Goal: Task Accomplishment & Management: Manage account settings

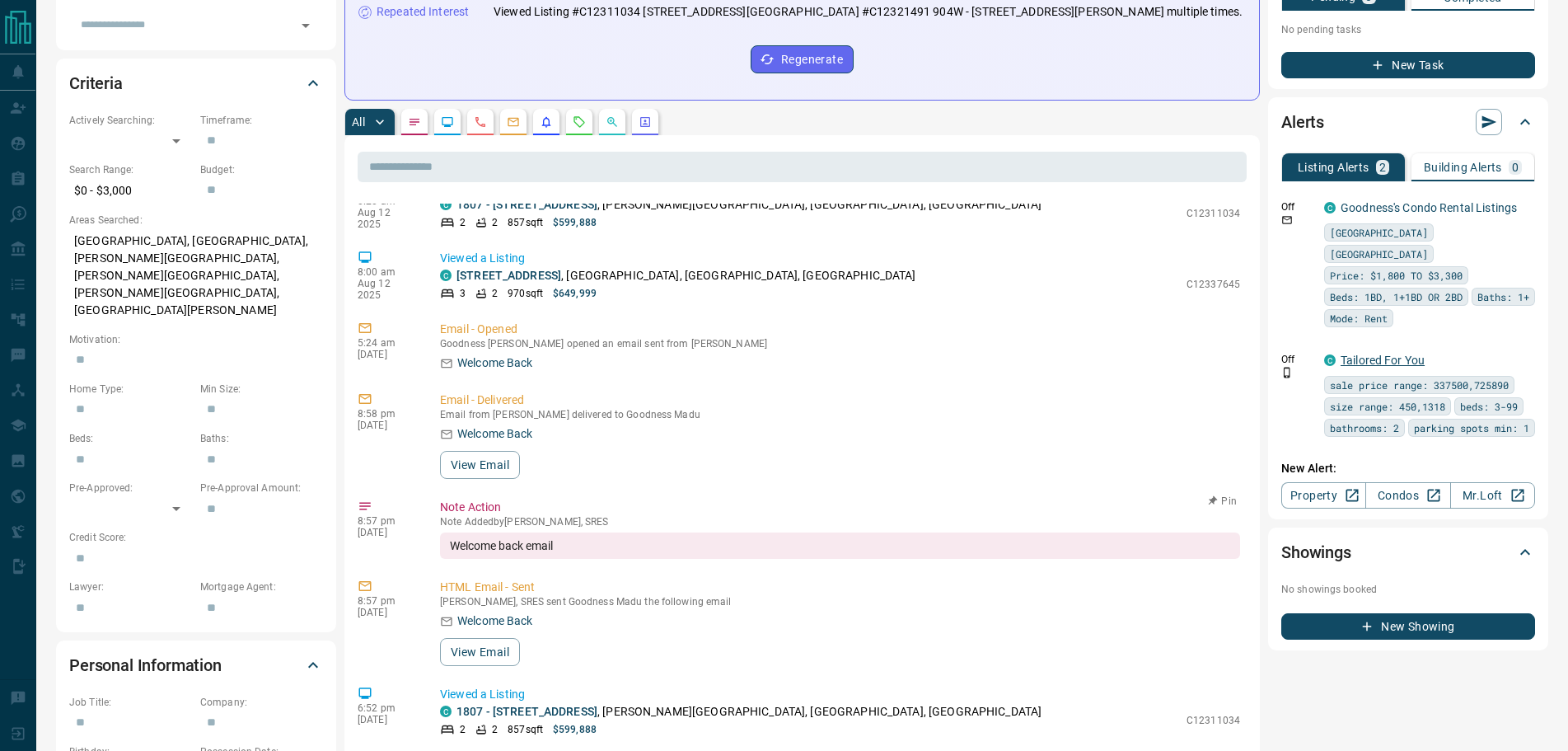
scroll to position [330, 0]
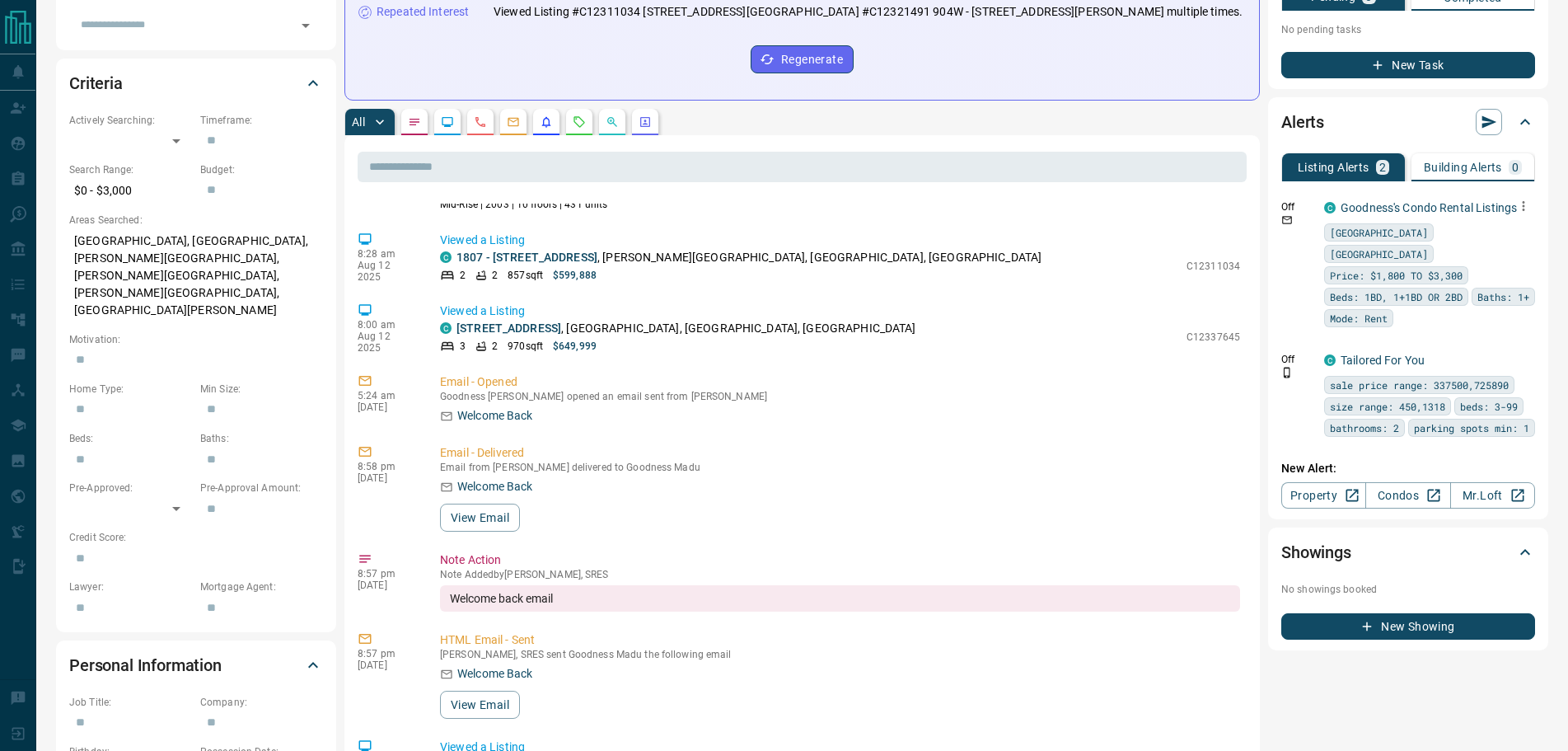
click at [1521, 214] on icon "button" at bounding box center [1524, 206] width 15 height 15
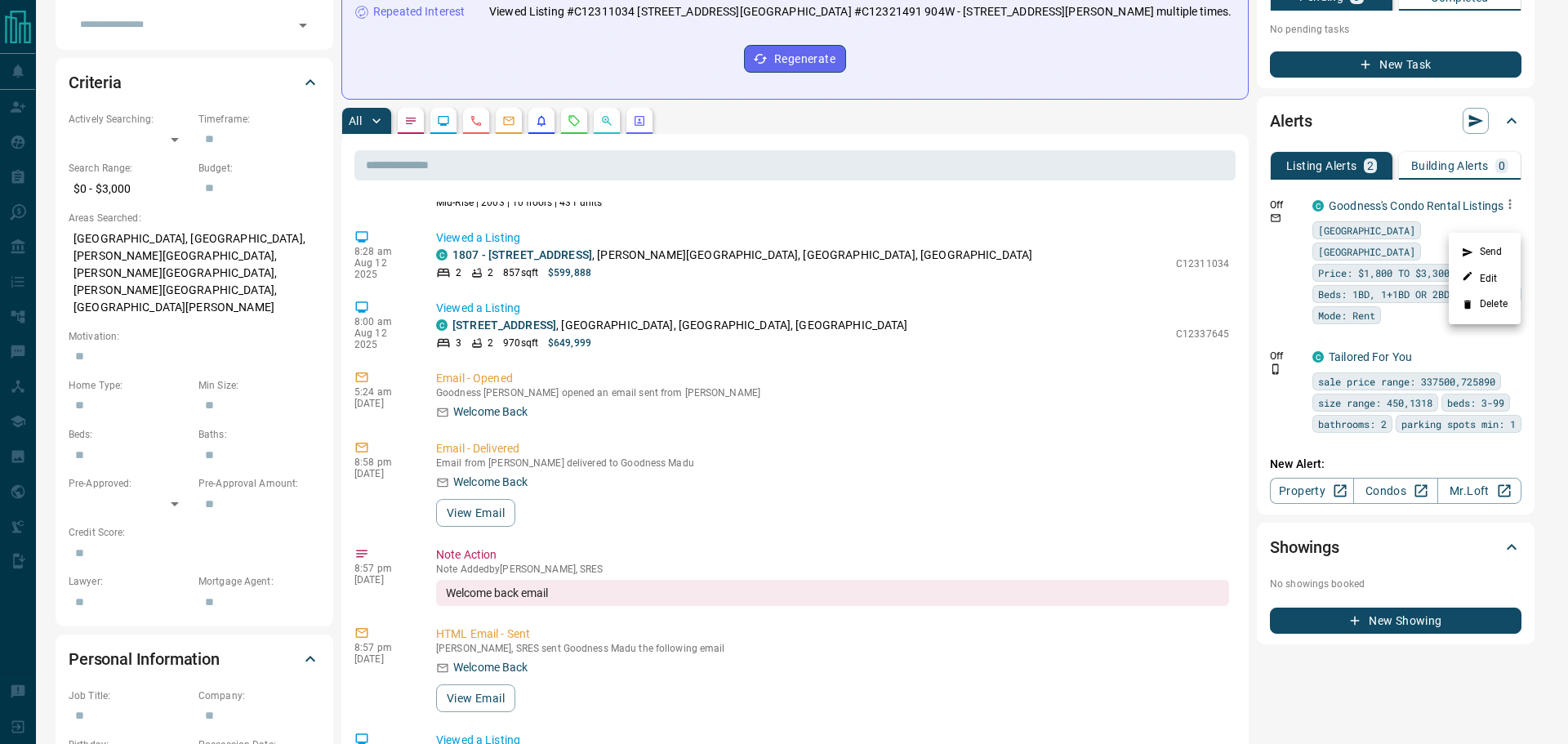
click at [1484, 308] on li "Delete" at bounding box center [1484, 305] width 72 height 26
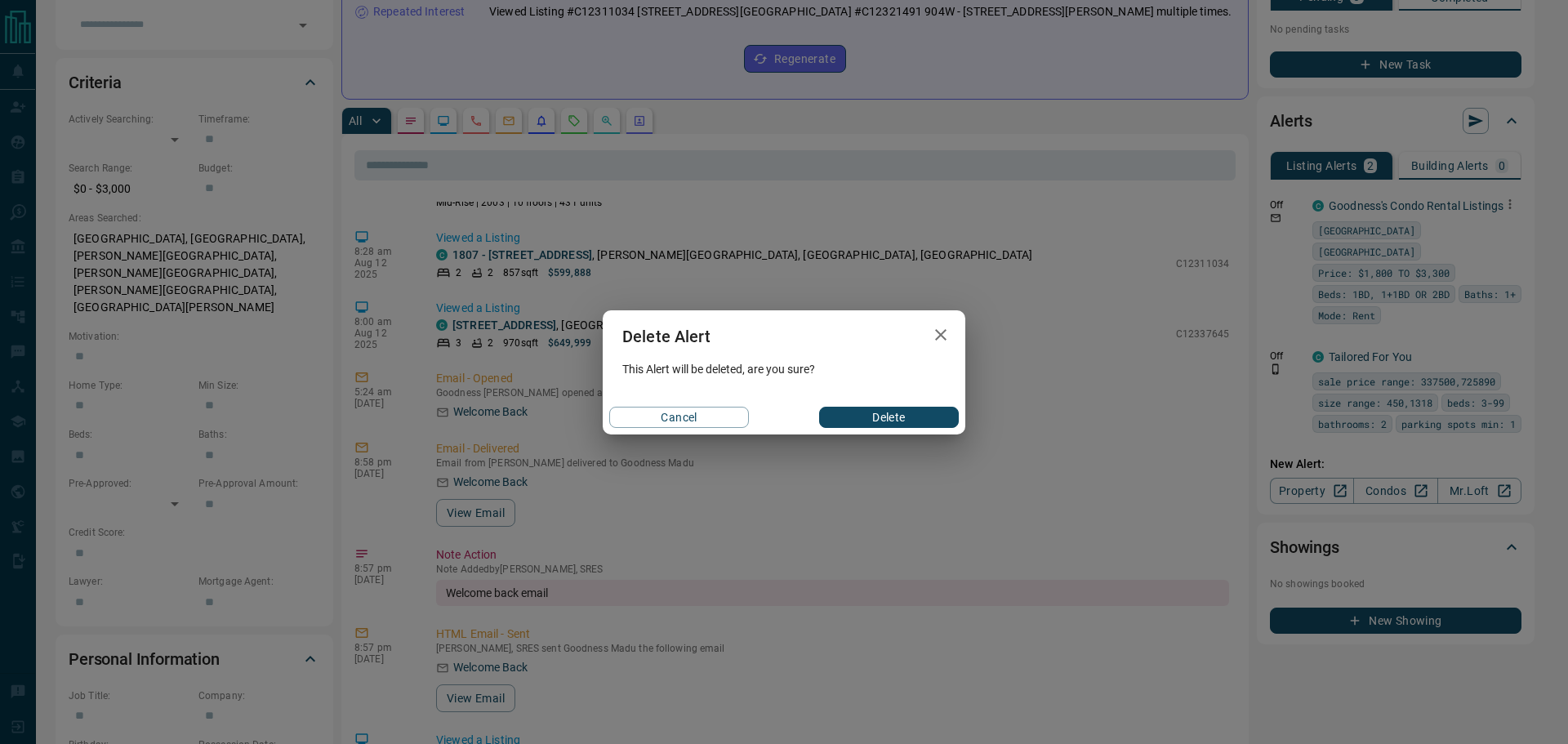
click at [927, 411] on button "Delete" at bounding box center [889, 417] width 140 height 22
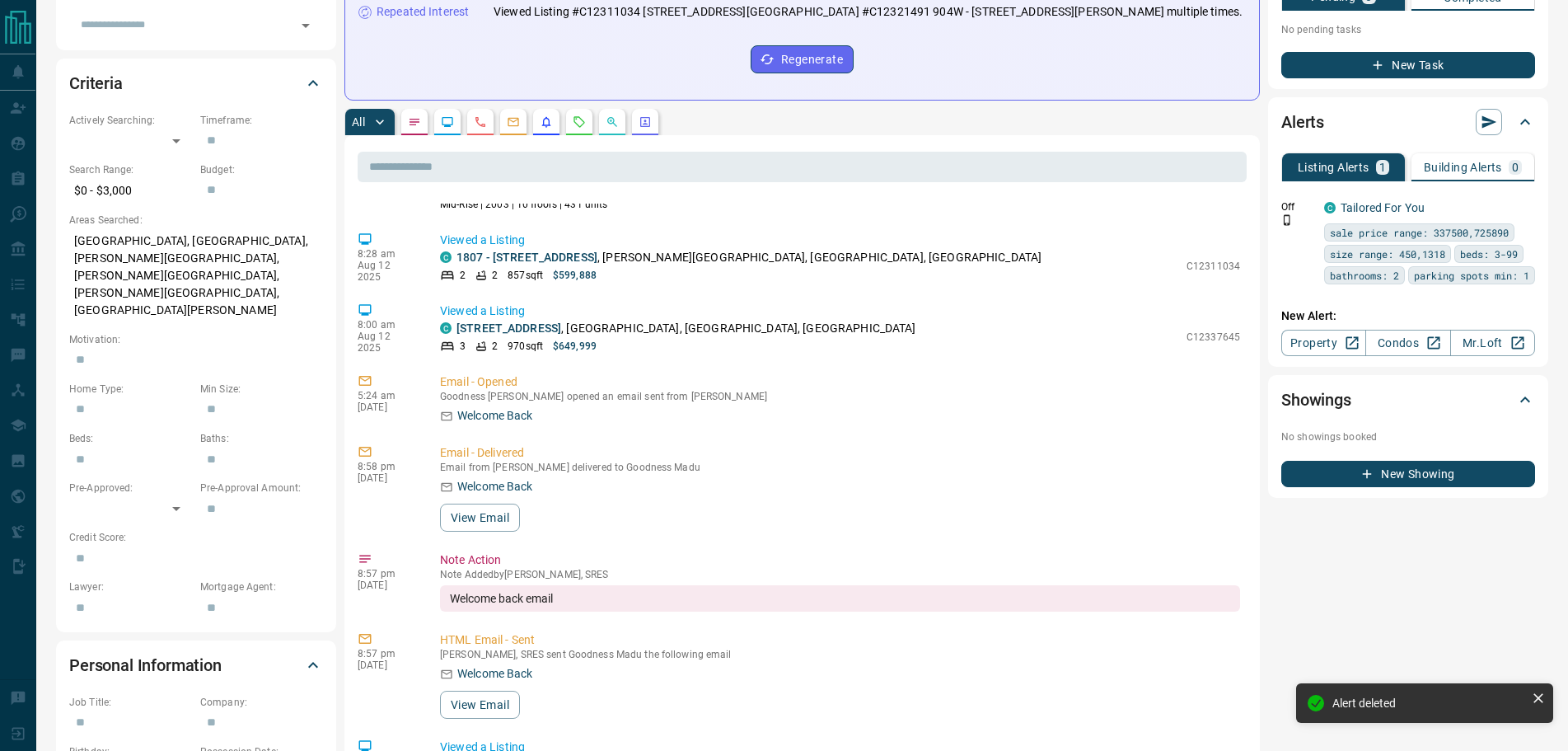
click at [1523, 225] on div "C Tailored For You sale price range: 337500,725890 size range: 450,1318 beds: 3…" at bounding box center [1429, 242] width 211 height 85
click at [1520, 214] on icon "button" at bounding box center [1524, 206] width 15 height 15
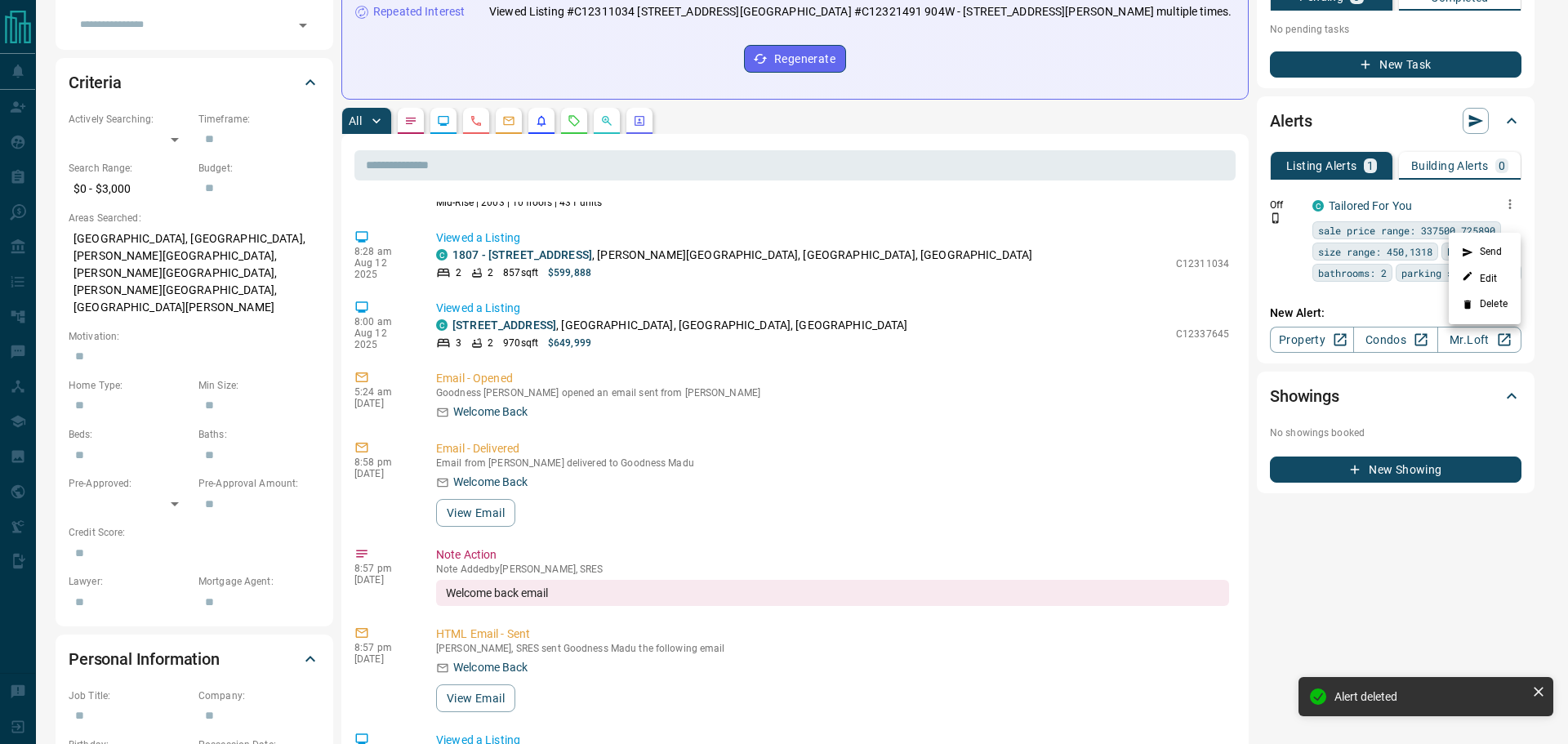
click at [1490, 300] on li "Delete" at bounding box center [1484, 305] width 72 height 26
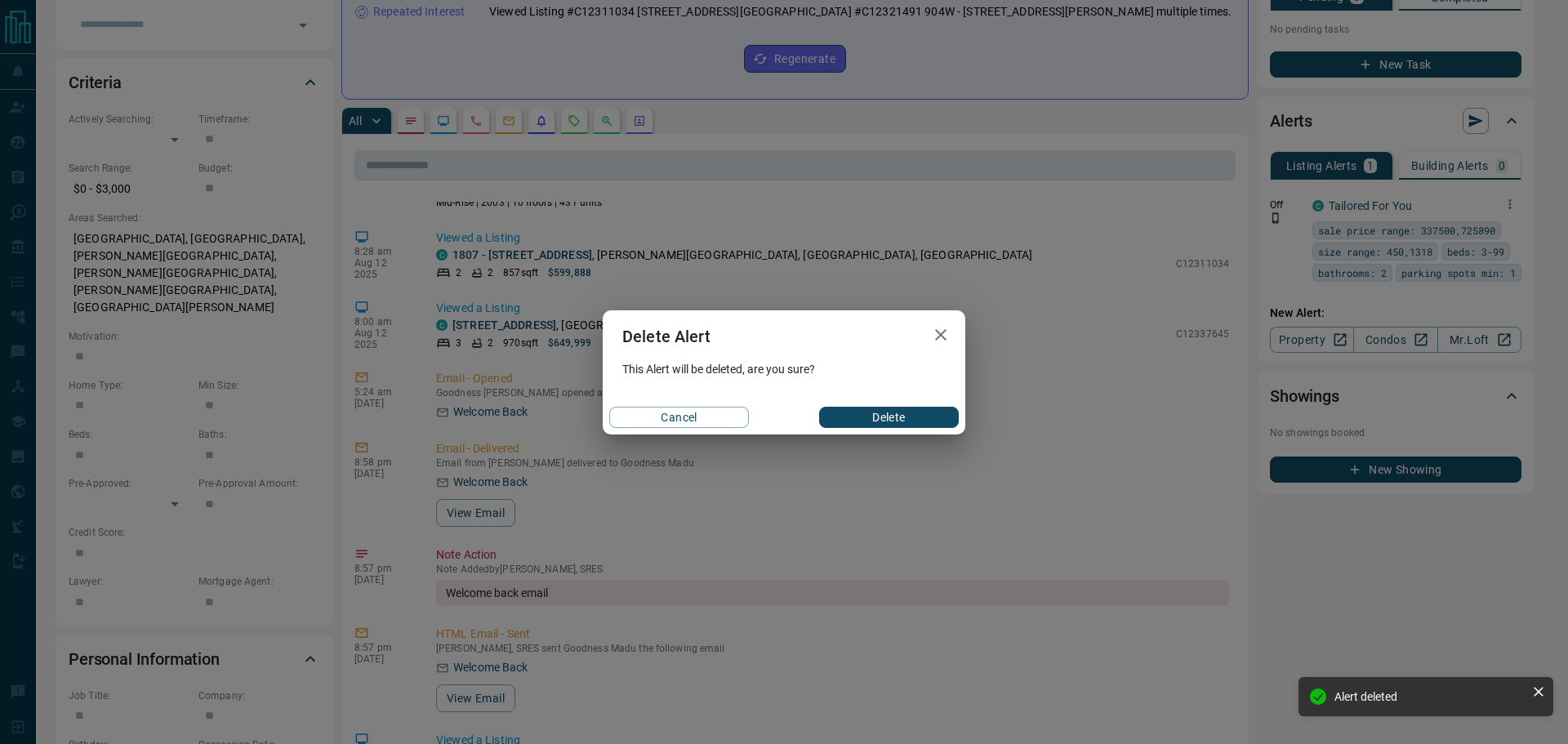
click at [891, 412] on button "Delete" at bounding box center [889, 417] width 140 height 22
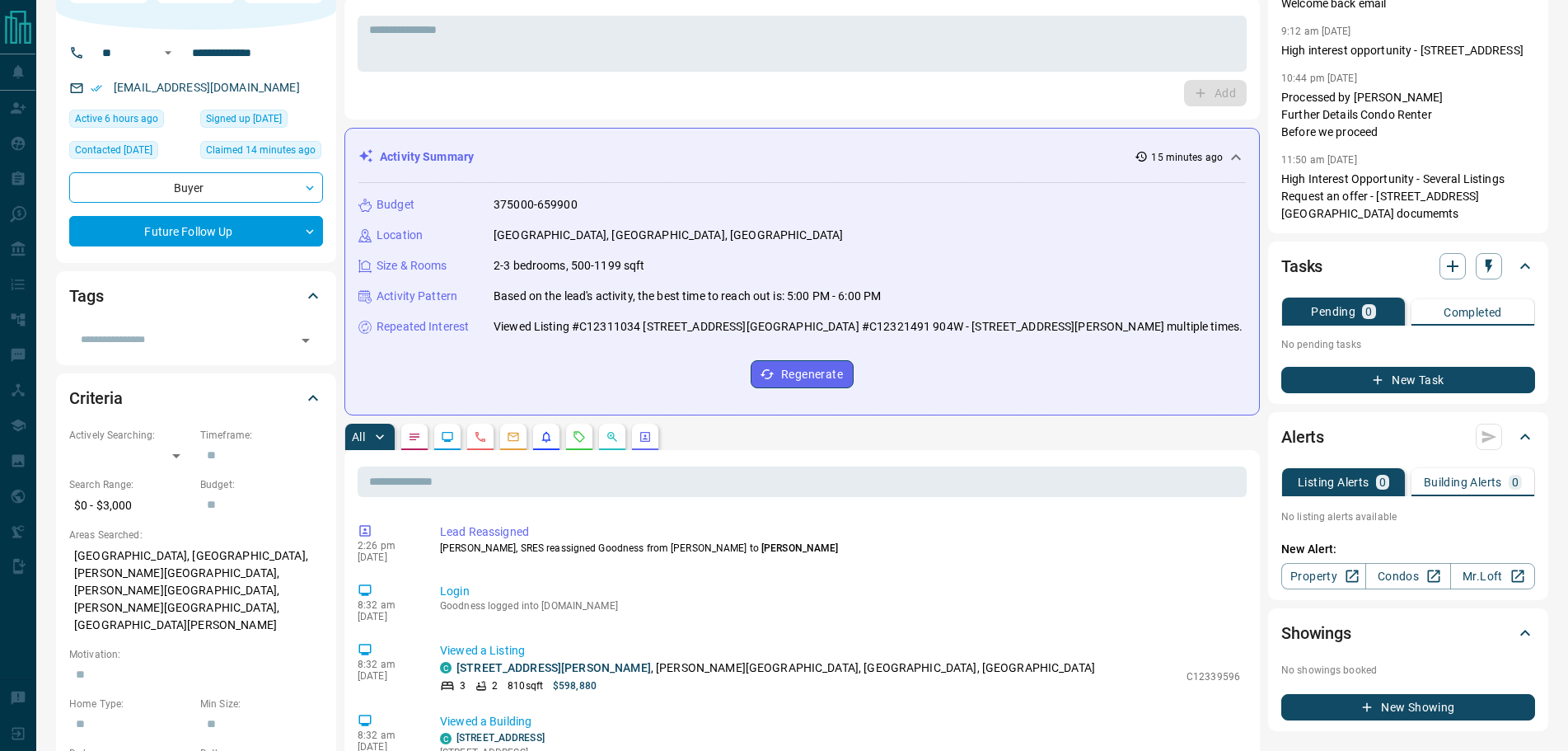
scroll to position [247, 0]
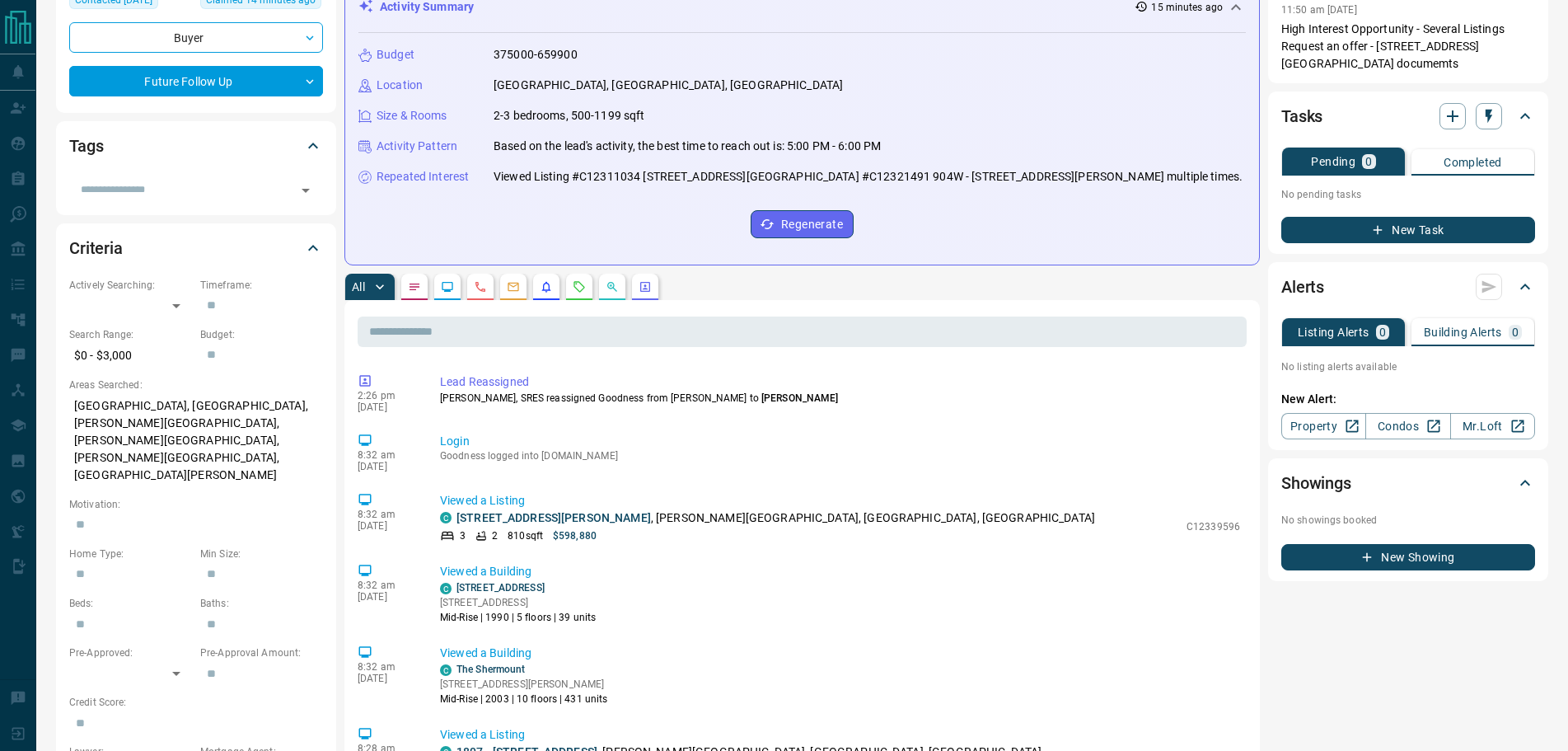
click at [642, 291] on icon "Agent Actions" at bounding box center [645, 287] width 10 height 10
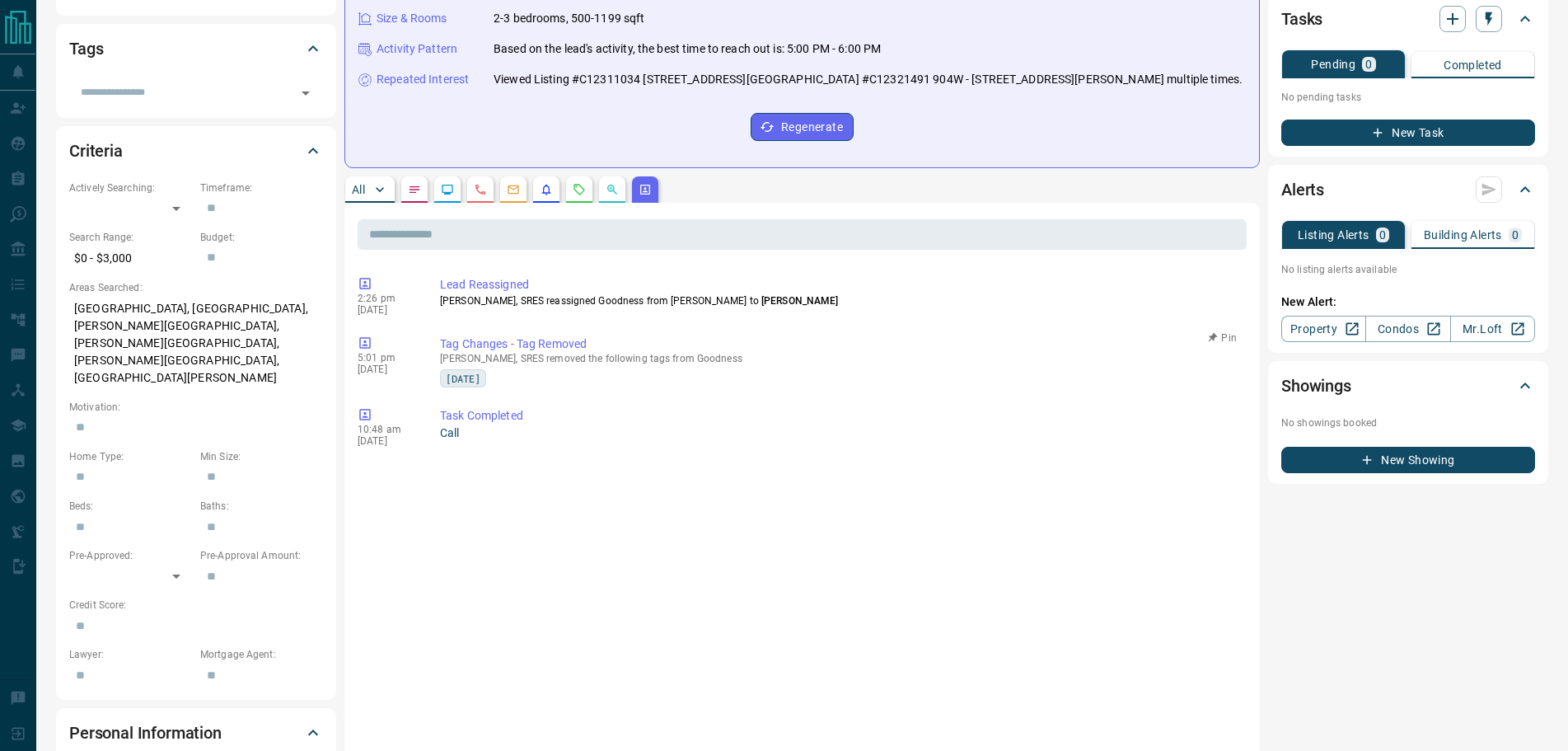
scroll to position [330, 0]
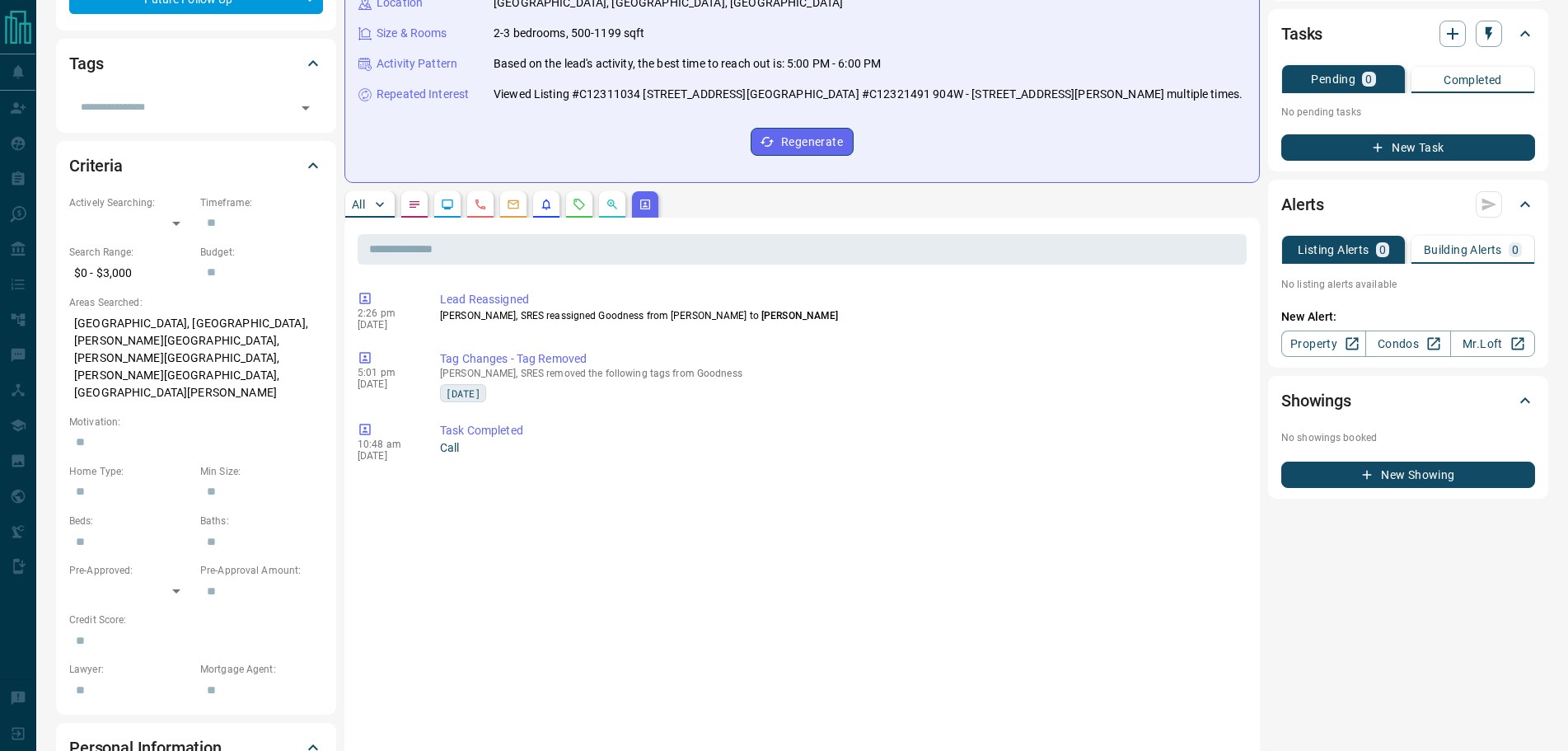
click at [360, 205] on p "All" at bounding box center [358, 205] width 13 height 12
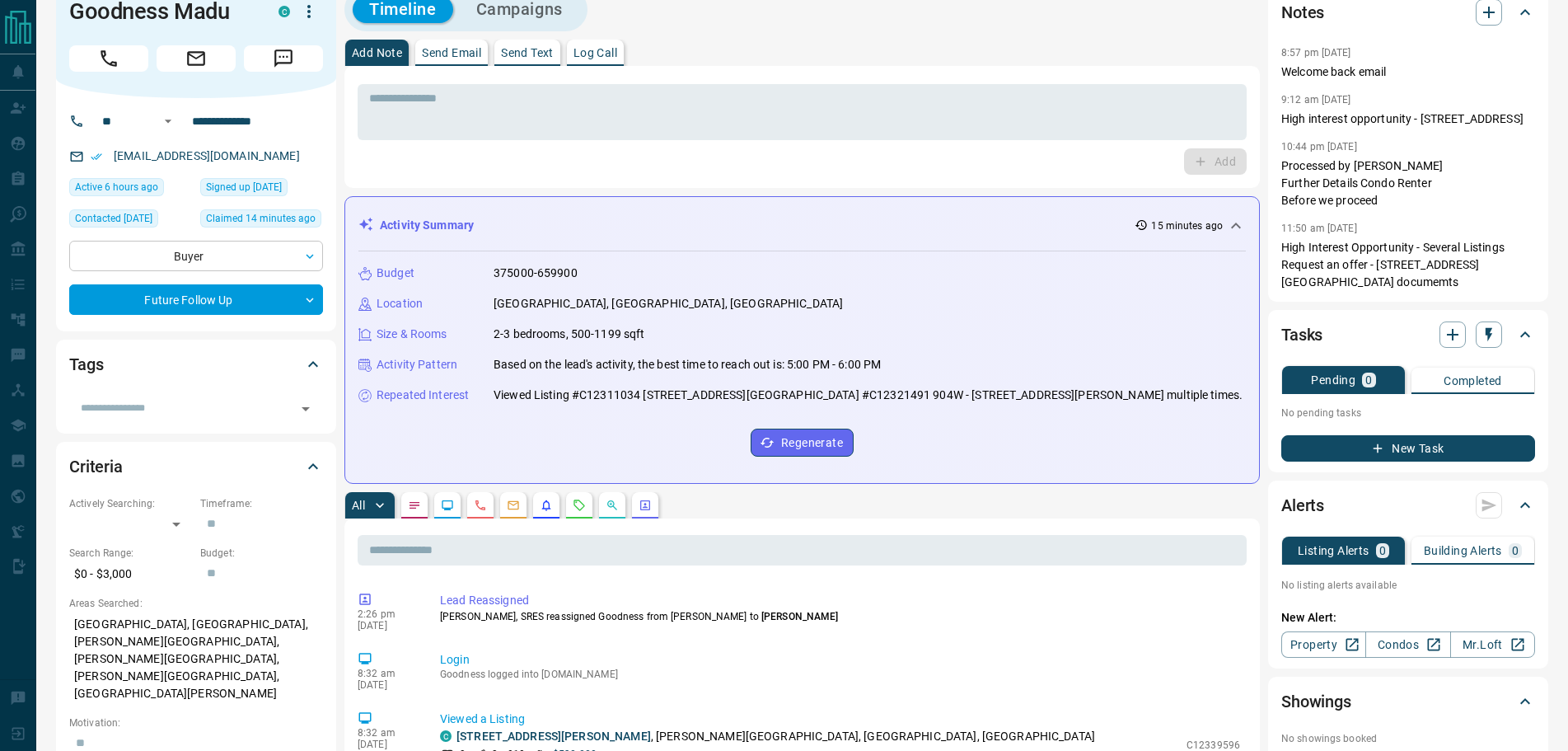
scroll to position [0, 0]
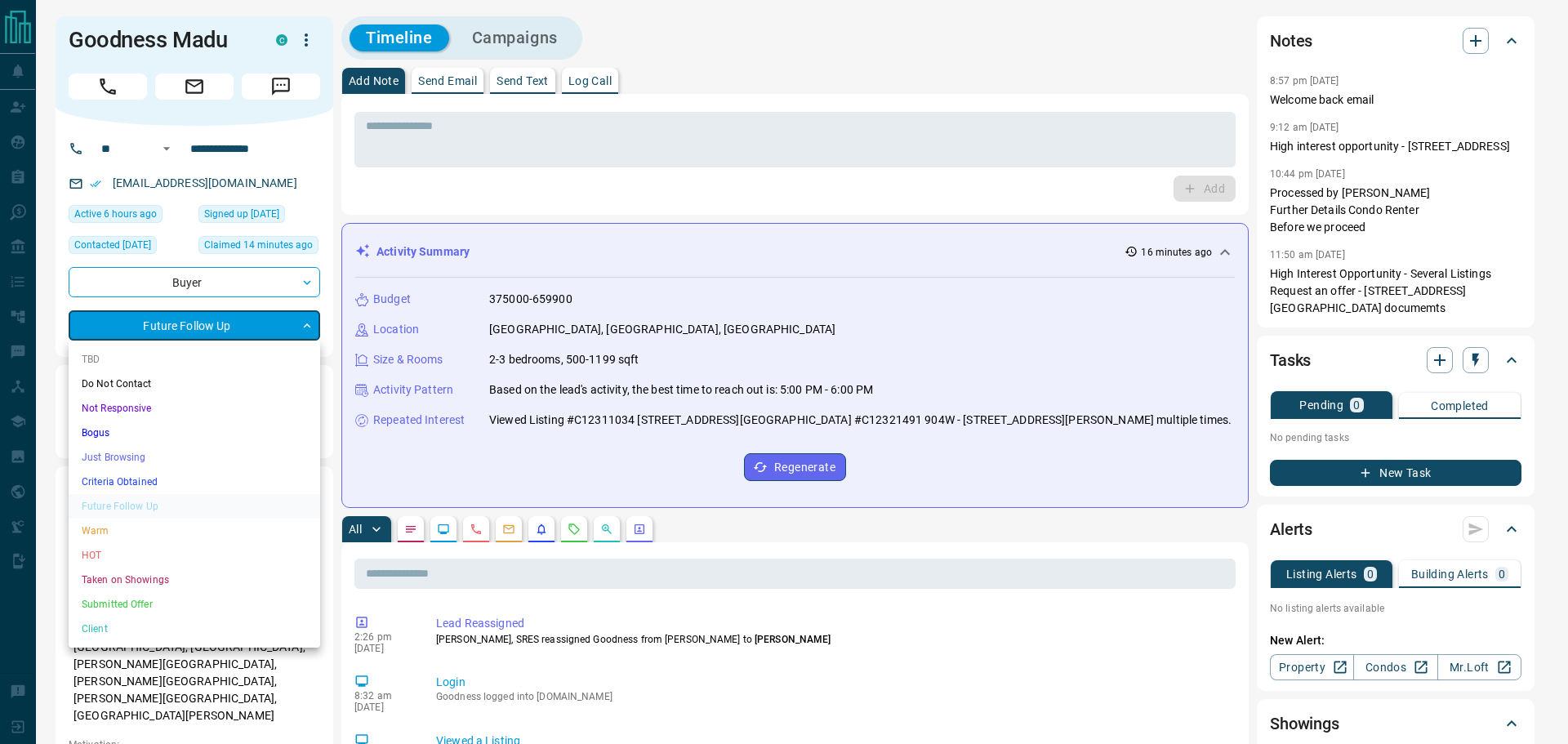
click at [98, 548] on li "HOT" at bounding box center [194, 555] width 252 height 25
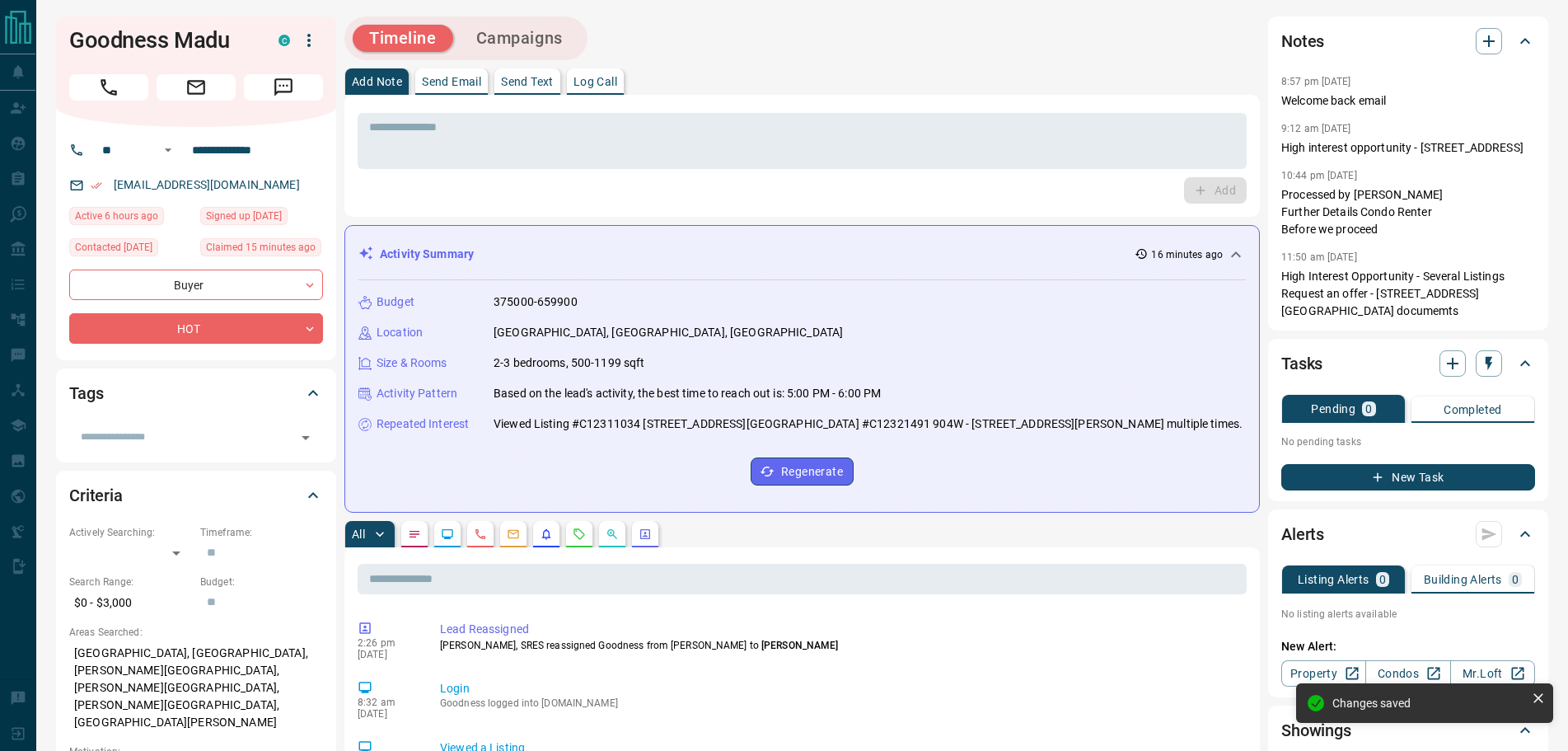
type input "*"
